Goal: Check status: Check status

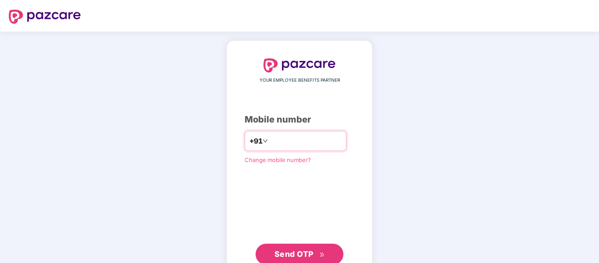
click at [290, 137] on input "number" at bounding box center [306, 141] width 72 height 14
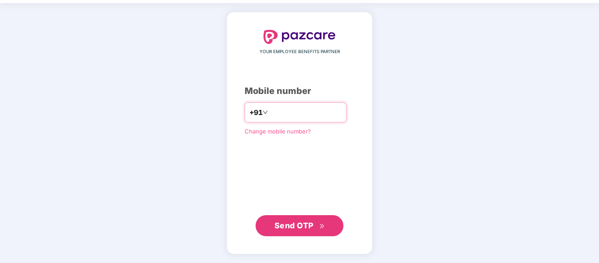
type input "**********"
click at [301, 221] on span "Send OTP" at bounding box center [294, 225] width 39 height 9
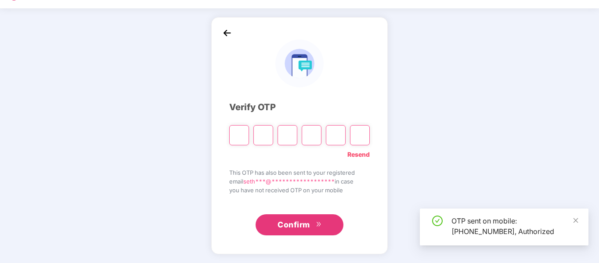
scroll to position [23, 0]
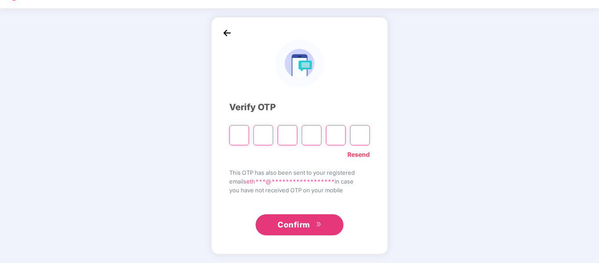
type input "*"
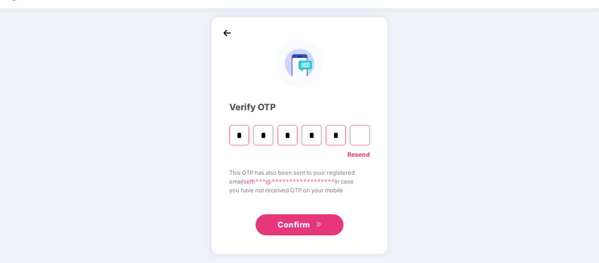
type input "*"
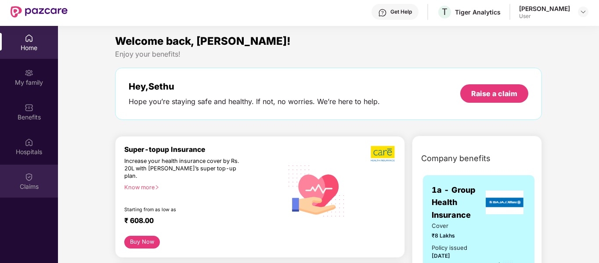
click at [16, 181] on div "Claims" at bounding box center [29, 181] width 58 height 33
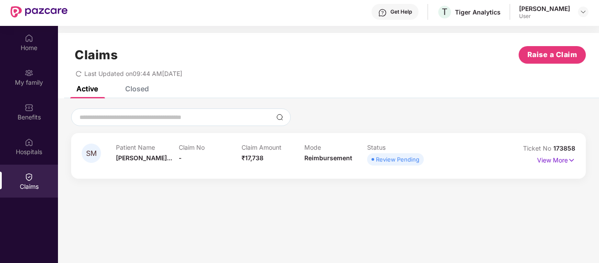
click at [535, 160] on div "View More" at bounding box center [545, 160] width 62 height 14
click at [542, 160] on p "View More" at bounding box center [556, 159] width 38 height 12
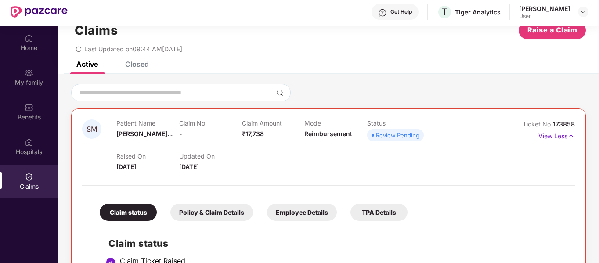
scroll to position [24, 0]
click at [555, 138] on p "View Less" at bounding box center [557, 136] width 36 height 12
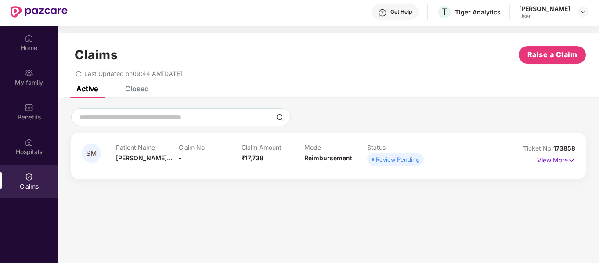
click at [555, 138] on div "SM Patient Name [PERSON_NAME]... Claim No - Claim Amount ₹17,738 Mode Reimburse…" at bounding box center [328, 156] width 515 height 46
click at [559, 160] on p "View More" at bounding box center [556, 159] width 38 height 12
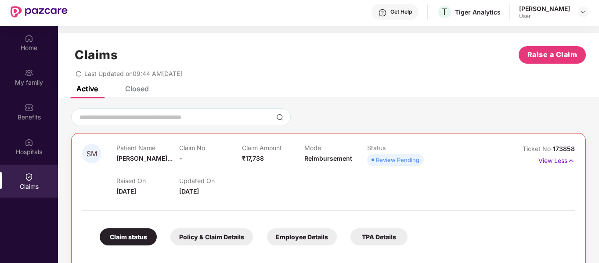
click at [385, 163] on div "Review Pending" at bounding box center [398, 160] width 44 height 9
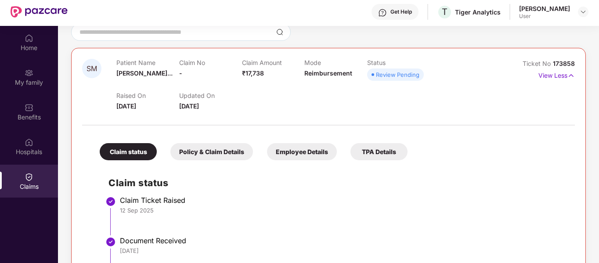
scroll to position [117, 0]
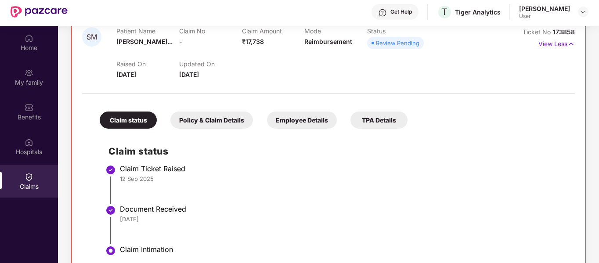
click at [230, 120] on div "Policy & Claim Details" at bounding box center [212, 120] width 83 height 17
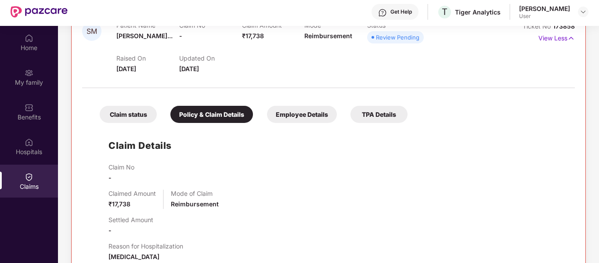
click at [286, 114] on div "Employee Details" at bounding box center [302, 114] width 70 height 17
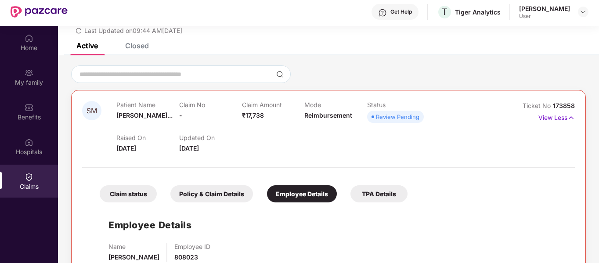
scroll to position [43, 0]
click at [369, 192] on div "TPA Details" at bounding box center [379, 193] width 57 height 17
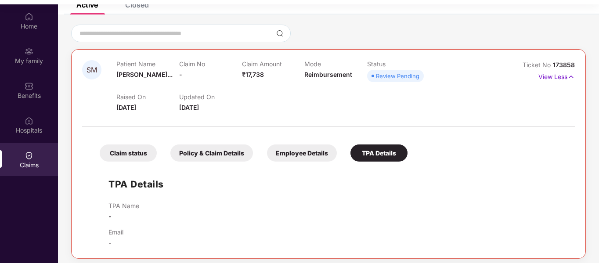
scroll to position [44, 0]
click at [141, 145] on div "Claim status" at bounding box center [128, 153] width 57 height 17
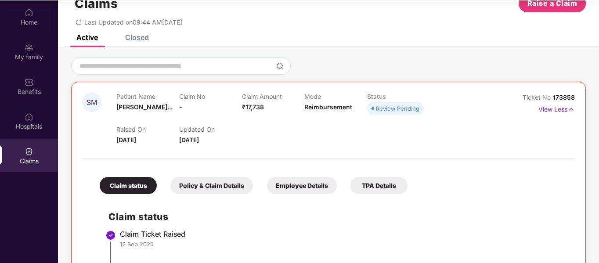
scroll to position [25, 0]
drag, startPoint x: 181, startPoint y: 138, endPoint x: 342, endPoint y: 124, distance: 161.4
click at [342, 124] on div "Raised On [DATE] Updated On [DATE]" at bounding box center [304, 131] width 377 height 28
click at [334, 114] on div "Mode Reimbursement" at bounding box center [336, 105] width 63 height 24
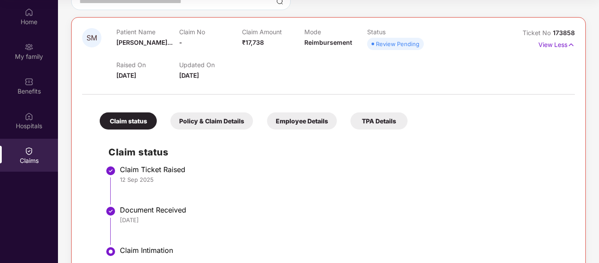
scroll to position [117, 0]
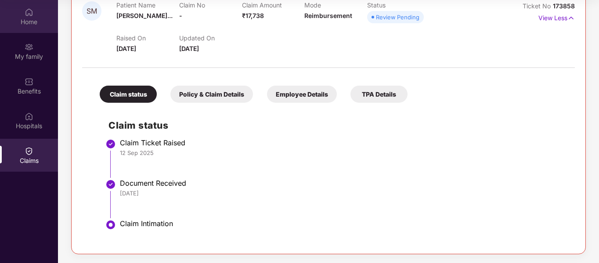
click at [7, 6] on div "Home" at bounding box center [29, 16] width 58 height 33
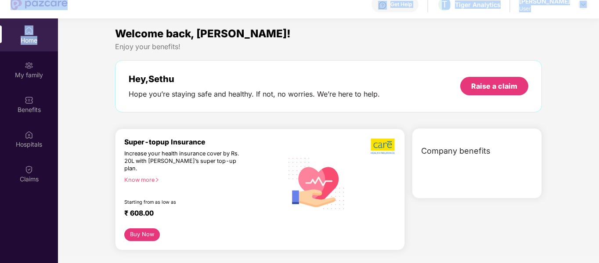
scroll to position [20, 0]
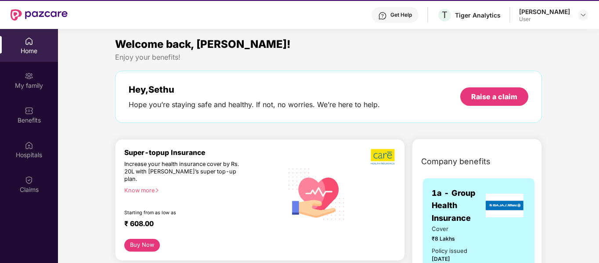
click at [324, 44] on div "Welcome back, [PERSON_NAME]!" at bounding box center [328, 44] width 427 height 17
click at [581, 16] on img at bounding box center [583, 14] width 7 height 7
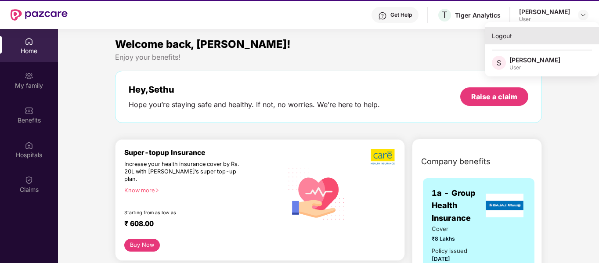
click at [519, 36] on div "Logout" at bounding box center [542, 35] width 114 height 17
